Goal: Browse casually

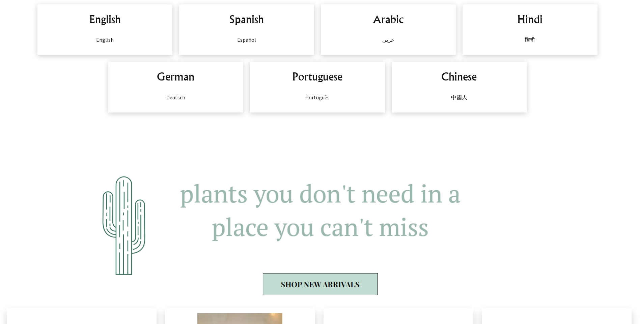
click at [115, 29] on div "English English" at bounding box center [104, 29] width 135 height 51
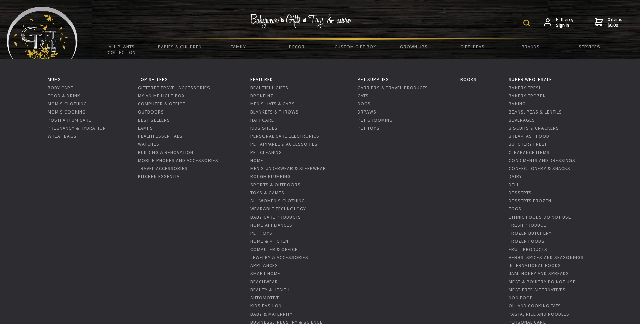
click at [547, 78] on link "Super Wholesale" at bounding box center [529, 80] width 43 height 6
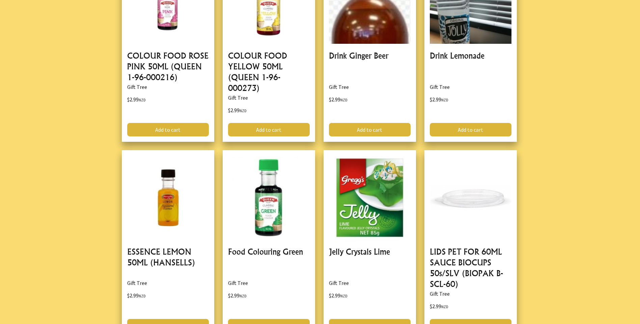
scroll to position [1989, 0]
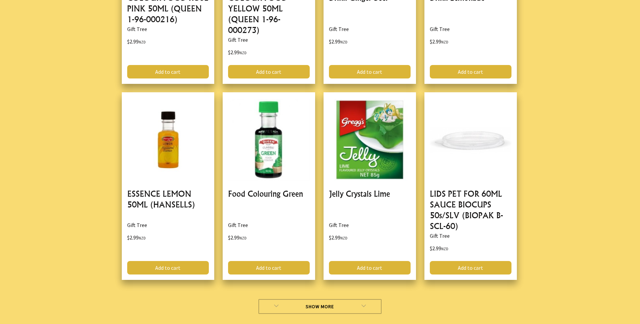
click at [348, 299] on link "Show More" at bounding box center [319, 306] width 123 height 15
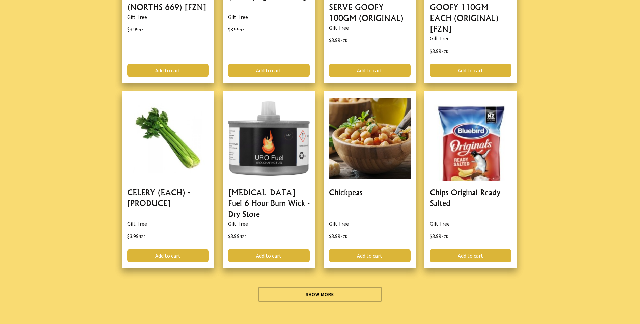
scroll to position [3945, 0]
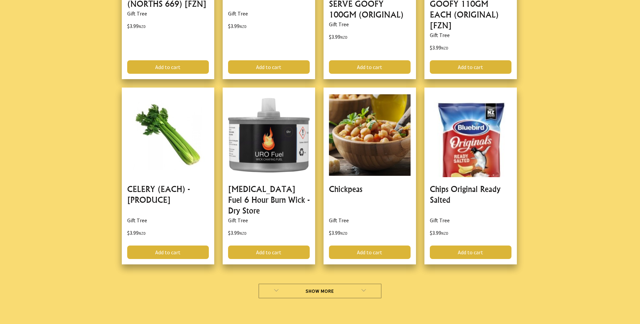
click at [355, 284] on link "Show More" at bounding box center [319, 291] width 123 height 15
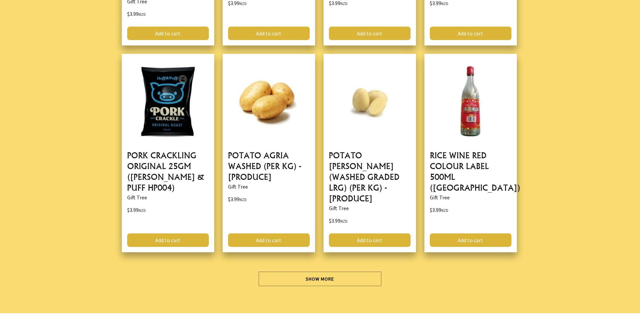
scroll to position [5901, 0]
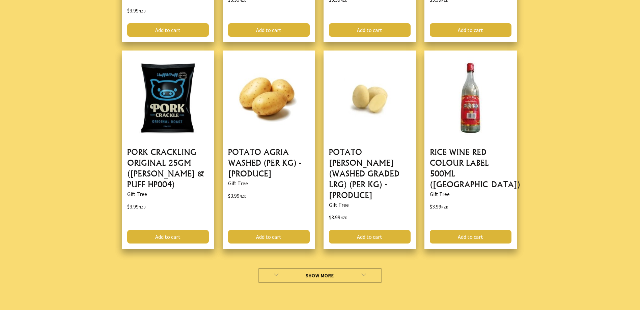
click at [345, 268] on link "Show More" at bounding box center [319, 275] width 123 height 15
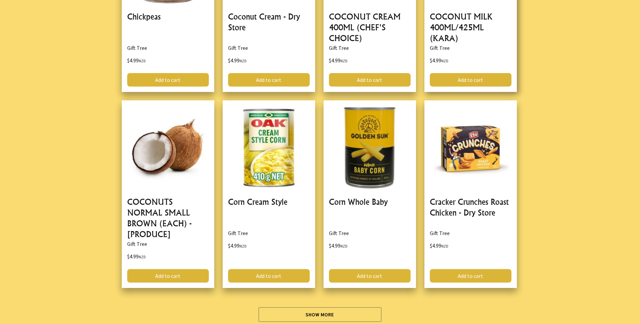
scroll to position [7822, 0]
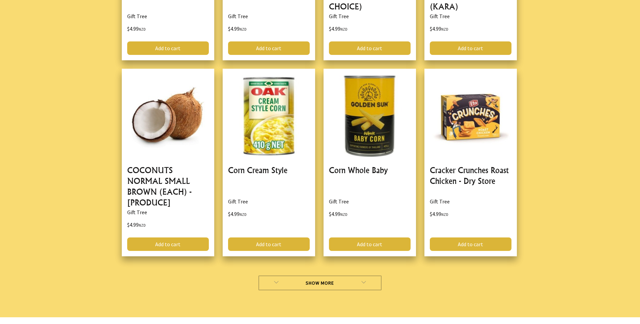
click at [319, 276] on link "Show More" at bounding box center [319, 283] width 123 height 15
